Goal: Information Seeking & Learning: Check status

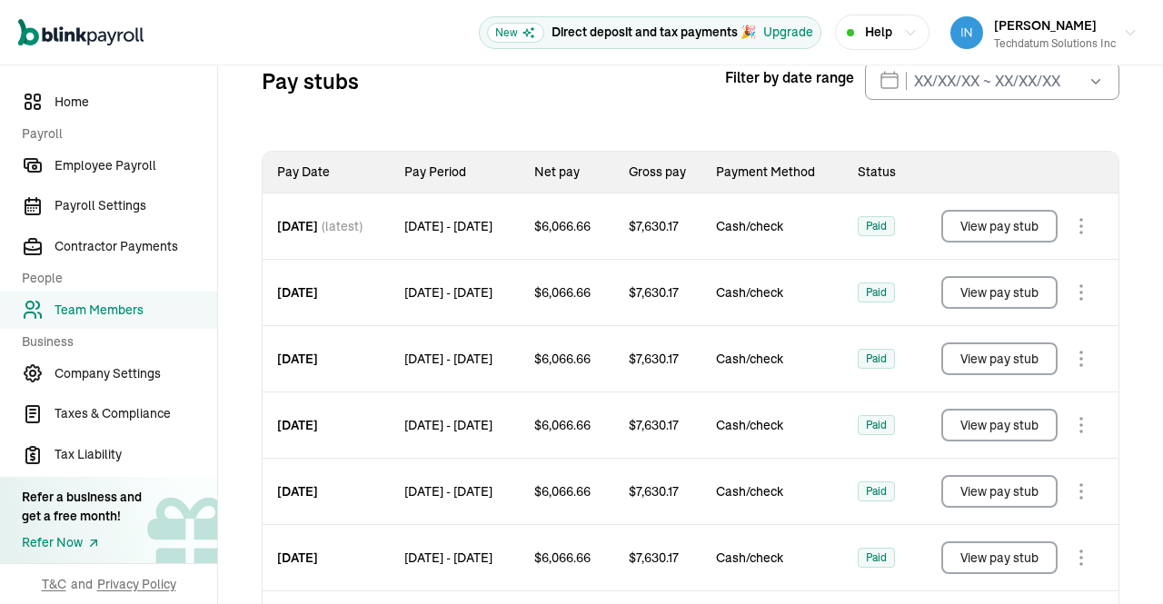
scroll to position [323, 0]
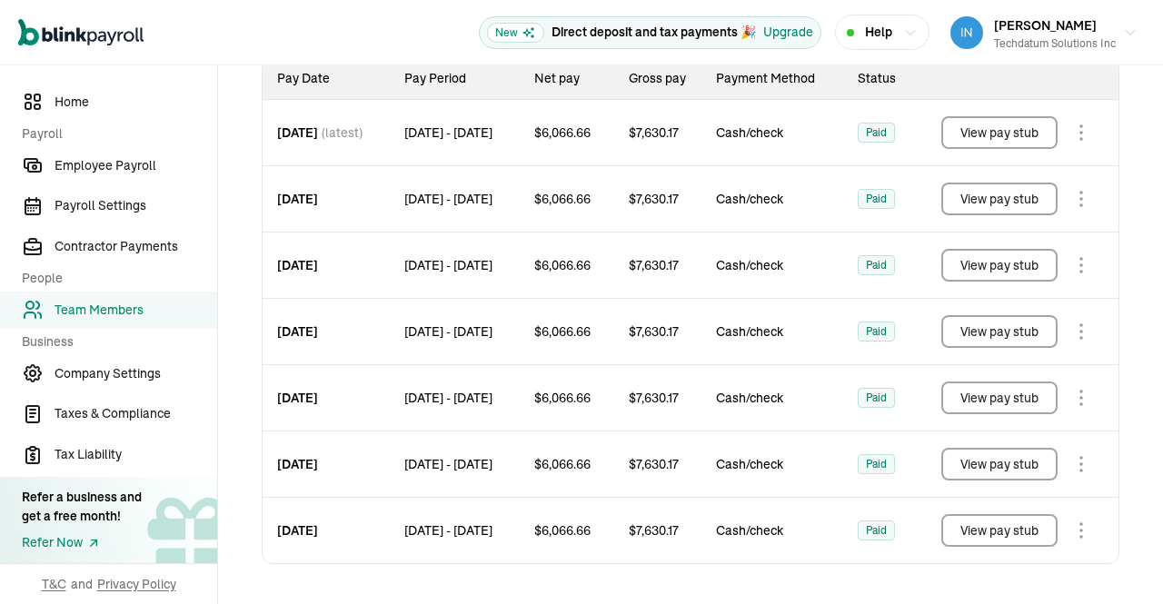
click at [965, 397] on button "View pay stub" at bounding box center [999, 398] width 116 height 33
click at [1026, 337] on button "View pay stub" at bounding box center [999, 331] width 116 height 33
click at [1011, 278] on button "View pay stub" at bounding box center [999, 265] width 116 height 33
click at [1008, 203] on button "View pay stub" at bounding box center [999, 199] width 116 height 33
click at [996, 145] on button "View pay stub" at bounding box center [999, 132] width 116 height 33
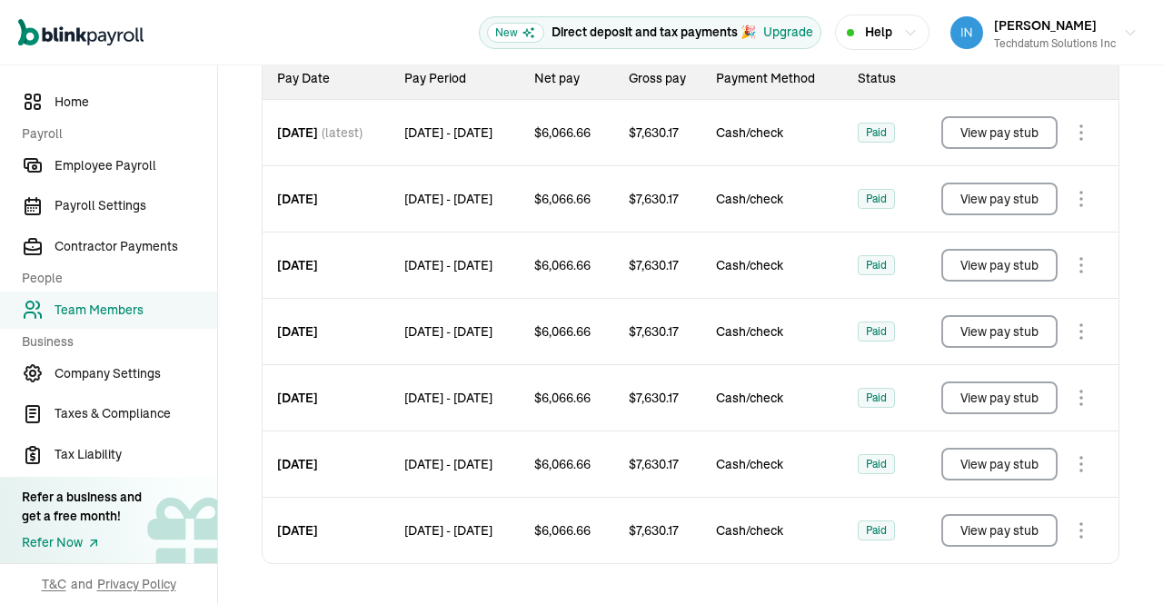
click at [975, 453] on button "View pay stub" at bounding box center [999, 464] width 116 height 33
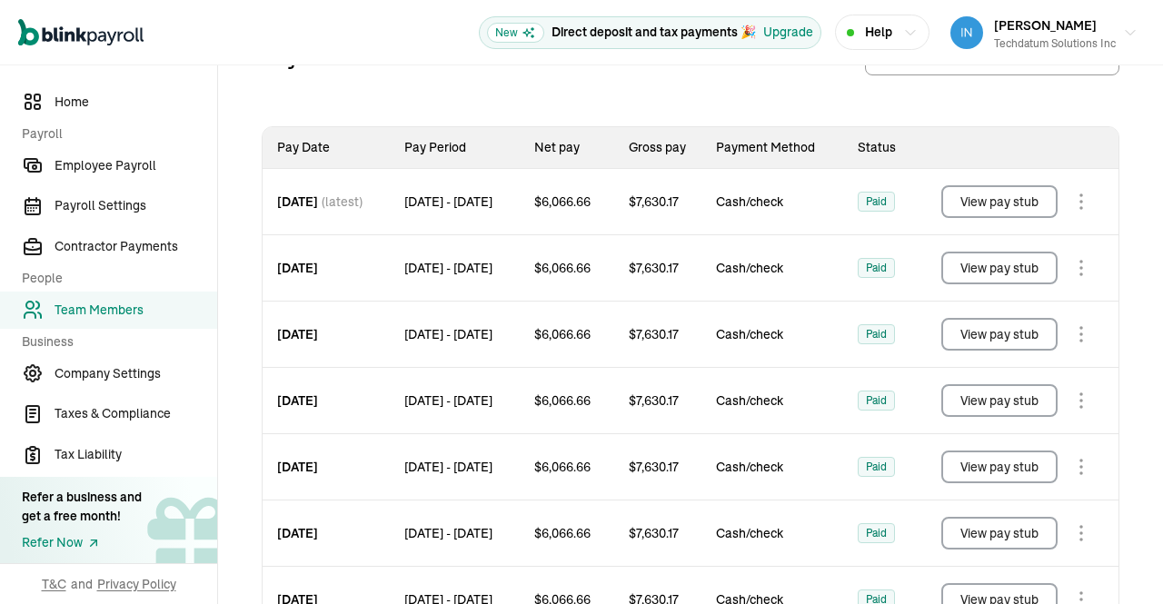
scroll to position [214, 0]
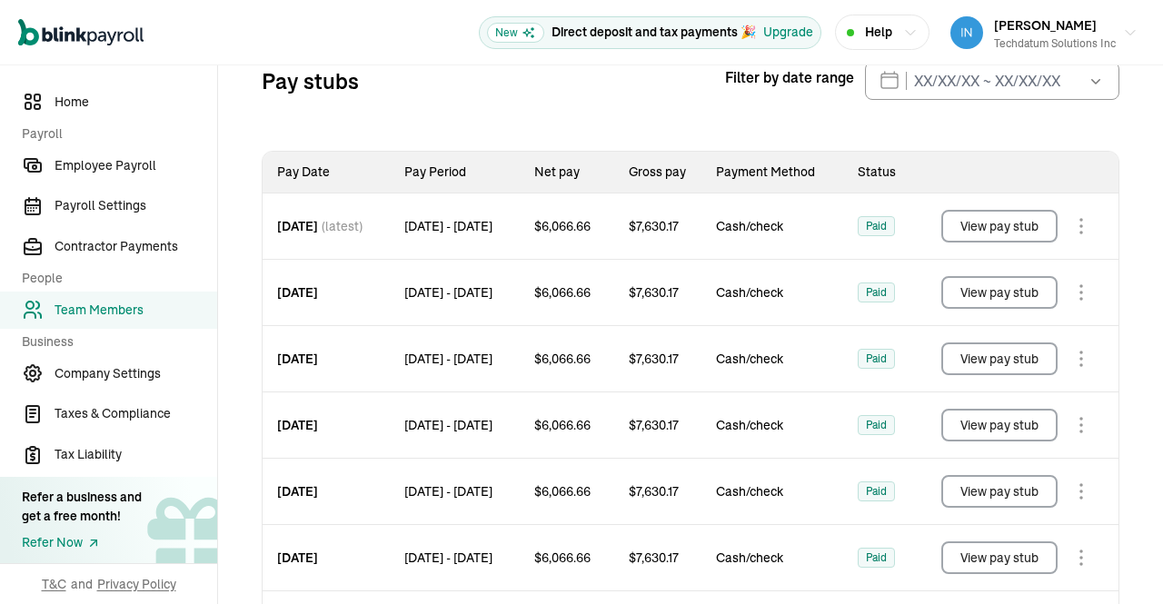
click at [679, 567] on span "$ 7,630.17" at bounding box center [654, 558] width 50 height 18
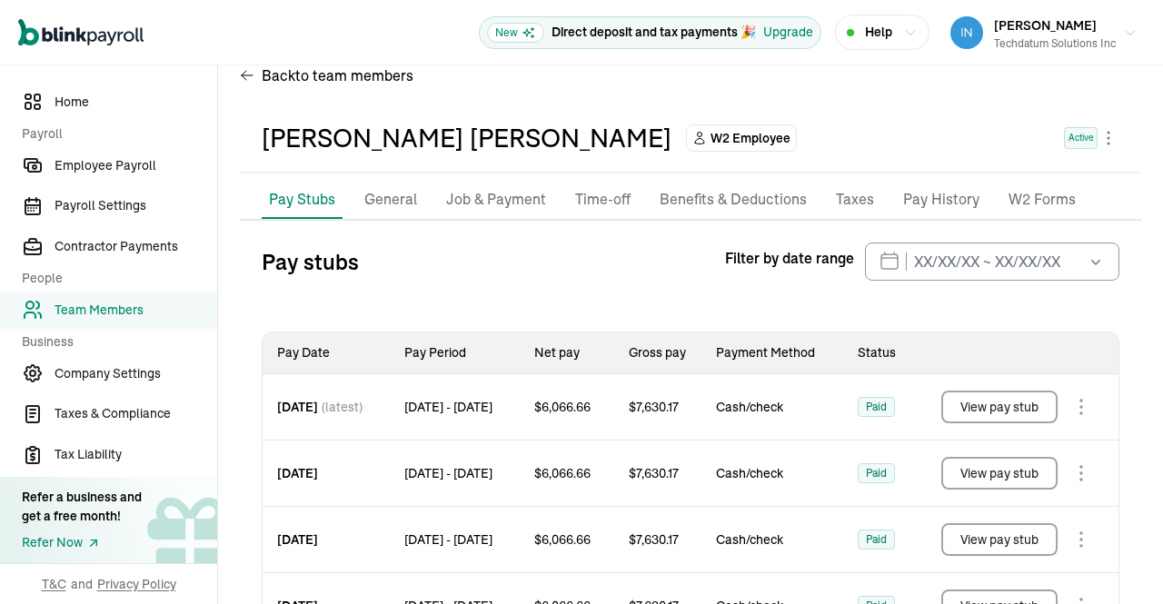
scroll to position [0, 0]
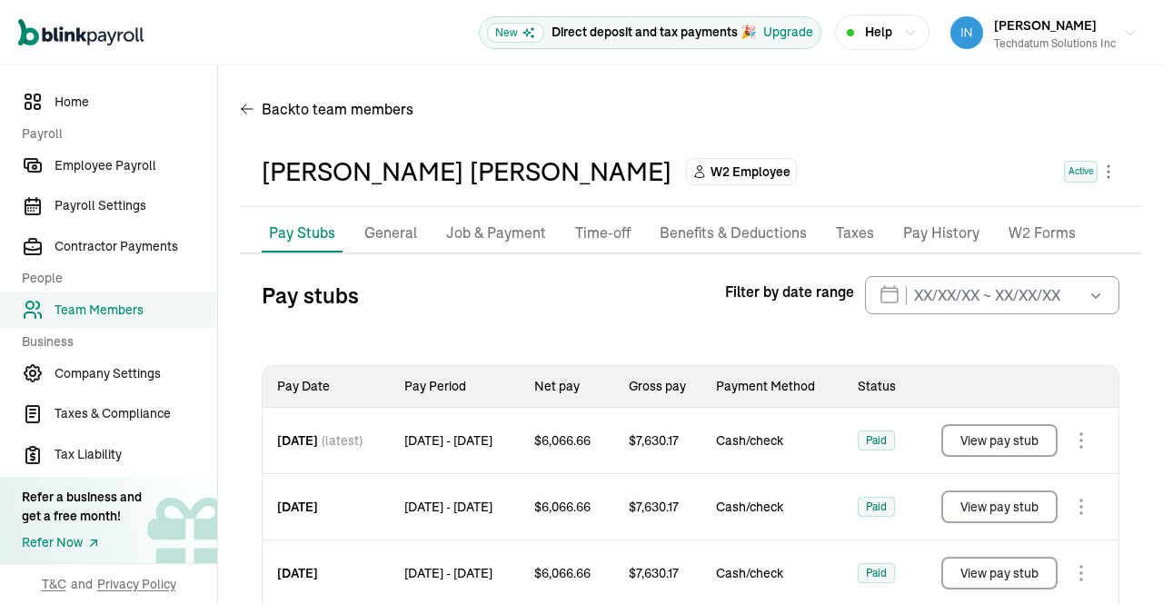
click at [631, 135] on div "Back to team members" at bounding box center [690, 112] width 901 height 51
